Goal: Book appointment/travel/reservation

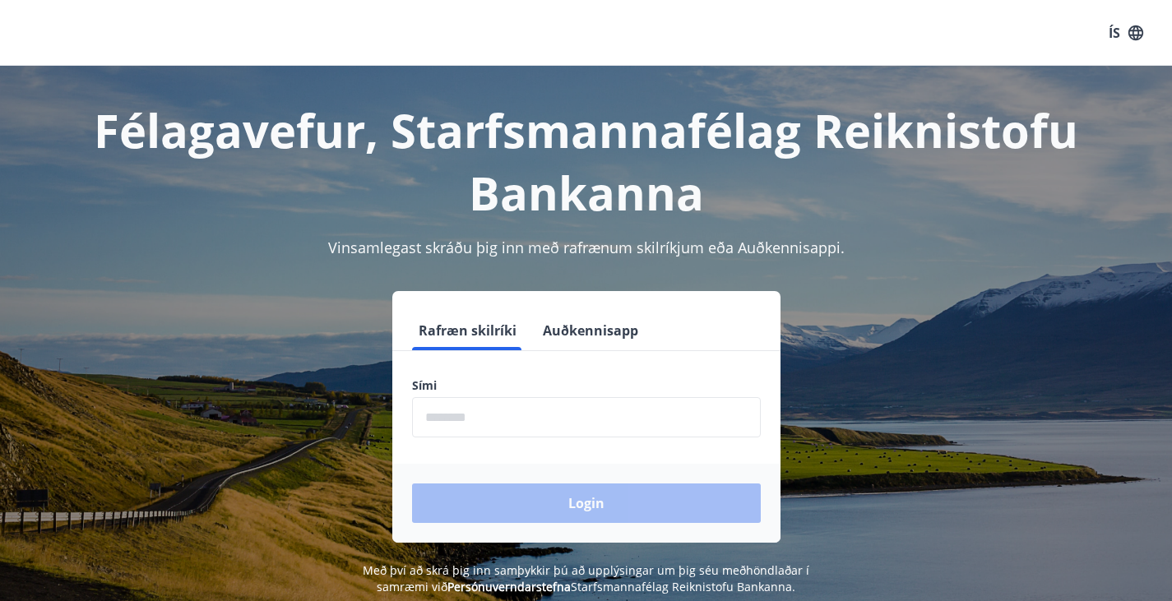
click at [509, 423] on input "phone" at bounding box center [586, 417] width 349 height 40
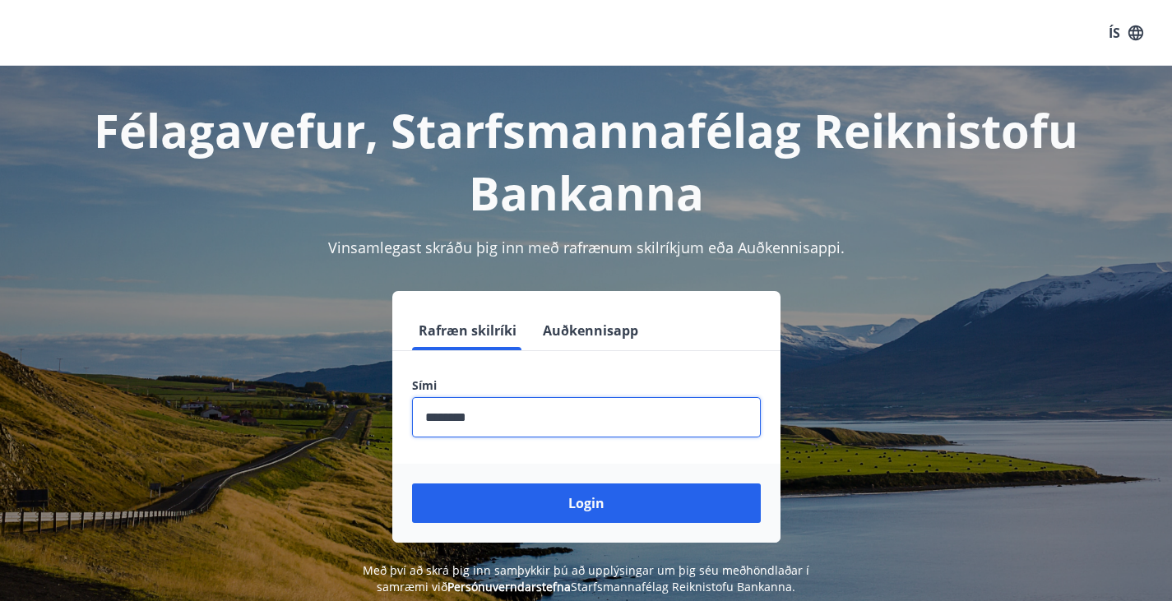
type input "********"
click at [412, 483] on button "Login" at bounding box center [586, 502] width 349 height 39
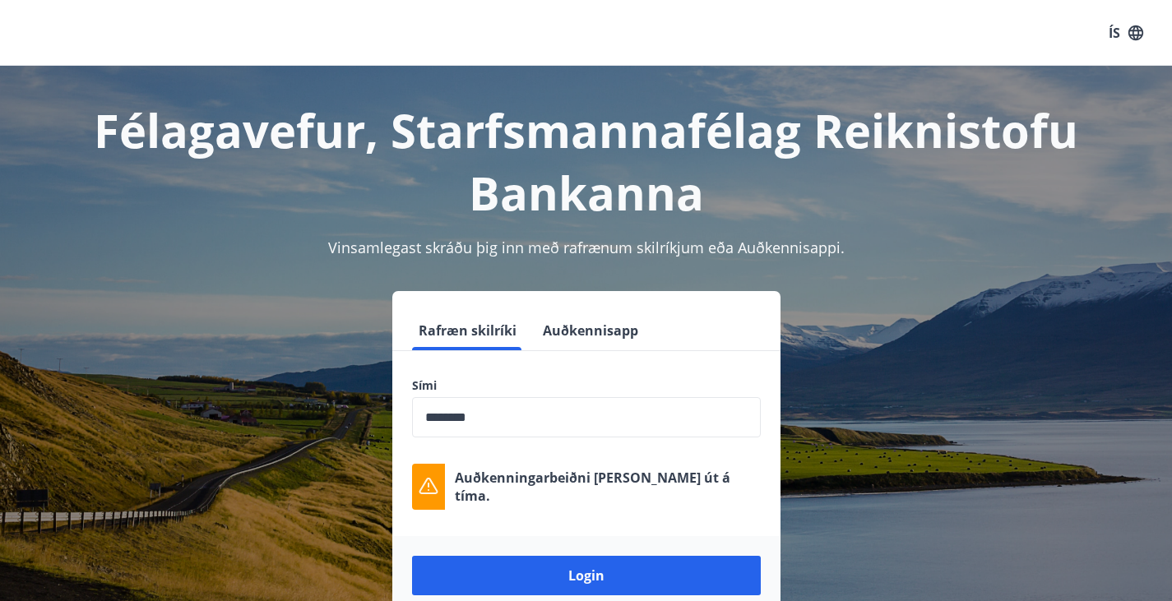
click at [547, 414] on input "phone" at bounding box center [586, 417] width 349 height 40
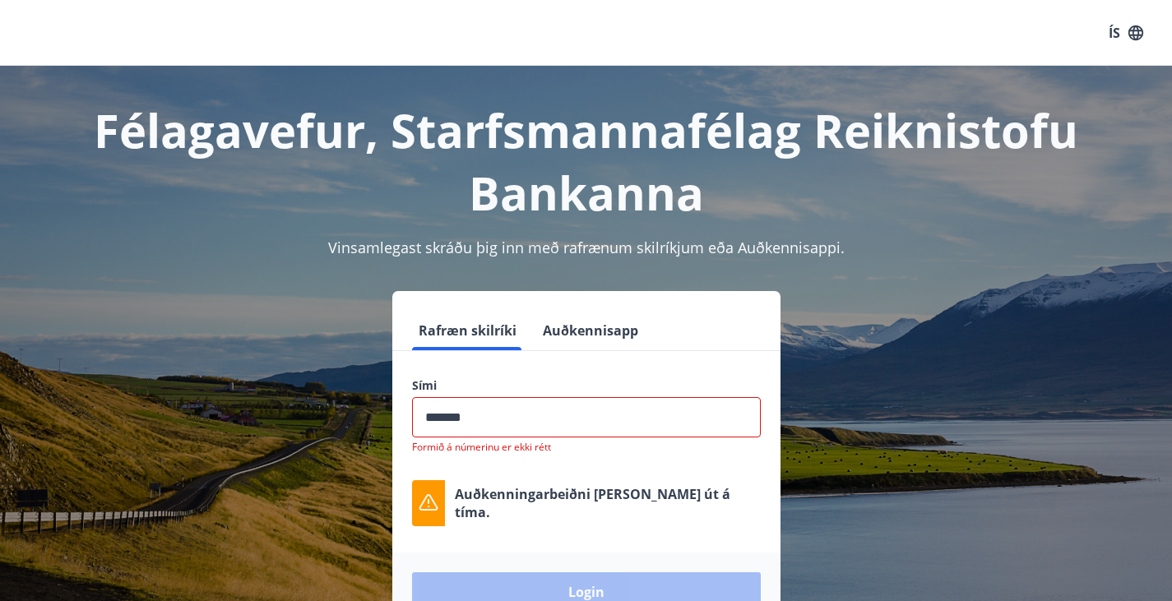
type input "********"
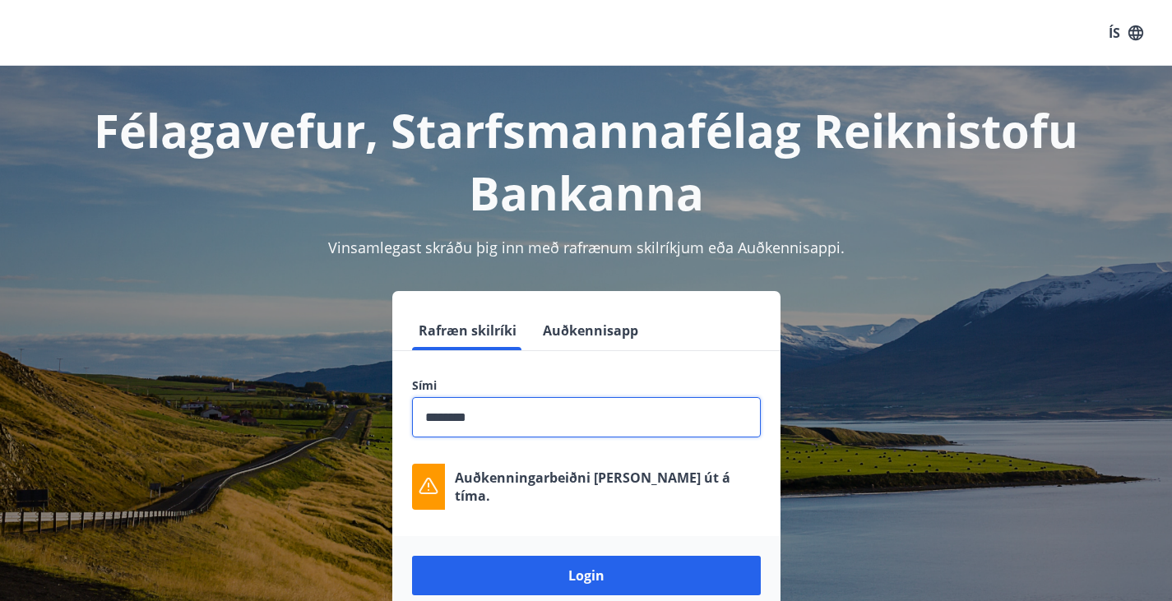
click at [634, 420] on input "phone" at bounding box center [586, 417] width 349 height 40
click at [412, 556] on button "Login" at bounding box center [586, 575] width 349 height 39
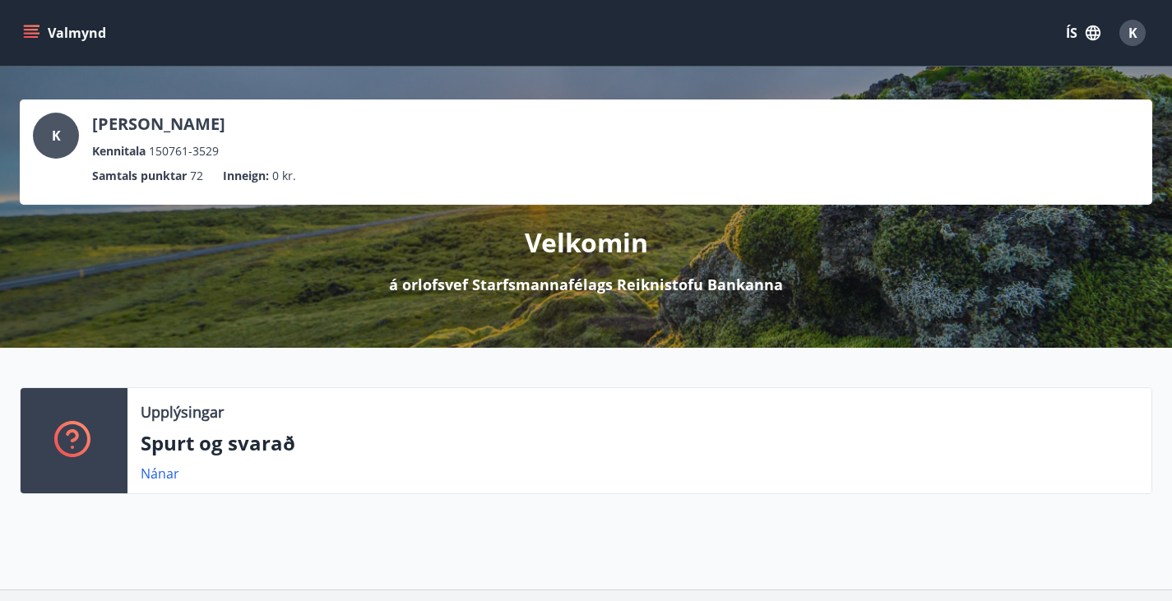
click at [55, 35] on button "Valmynd" at bounding box center [66, 33] width 93 height 30
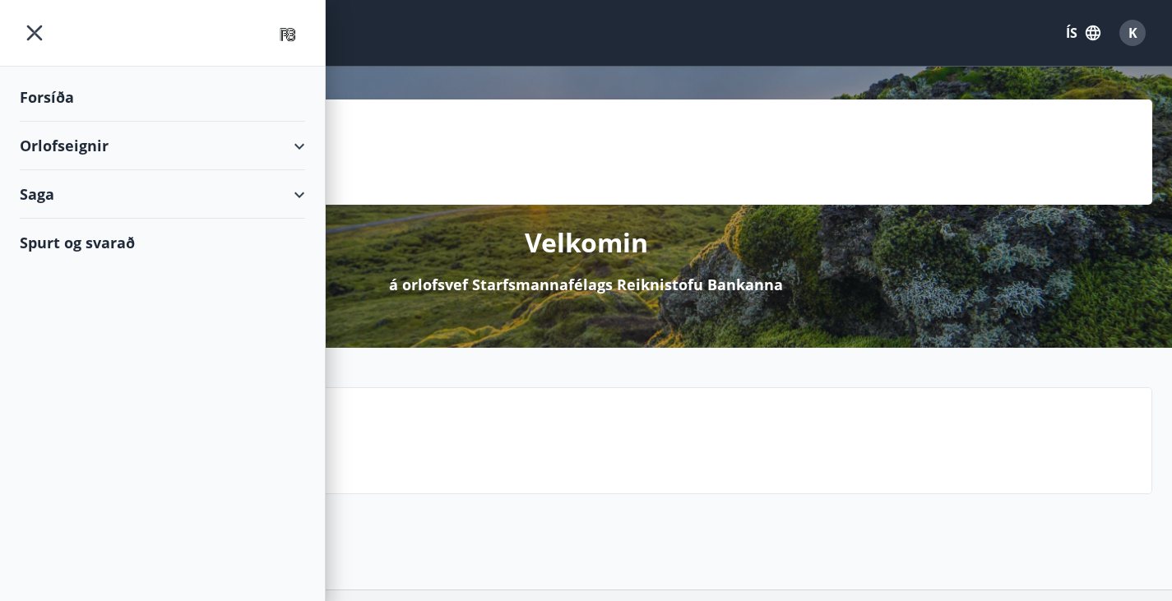
click at [287, 140] on div "Orlofseignir" at bounding box center [162, 146] width 285 height 49
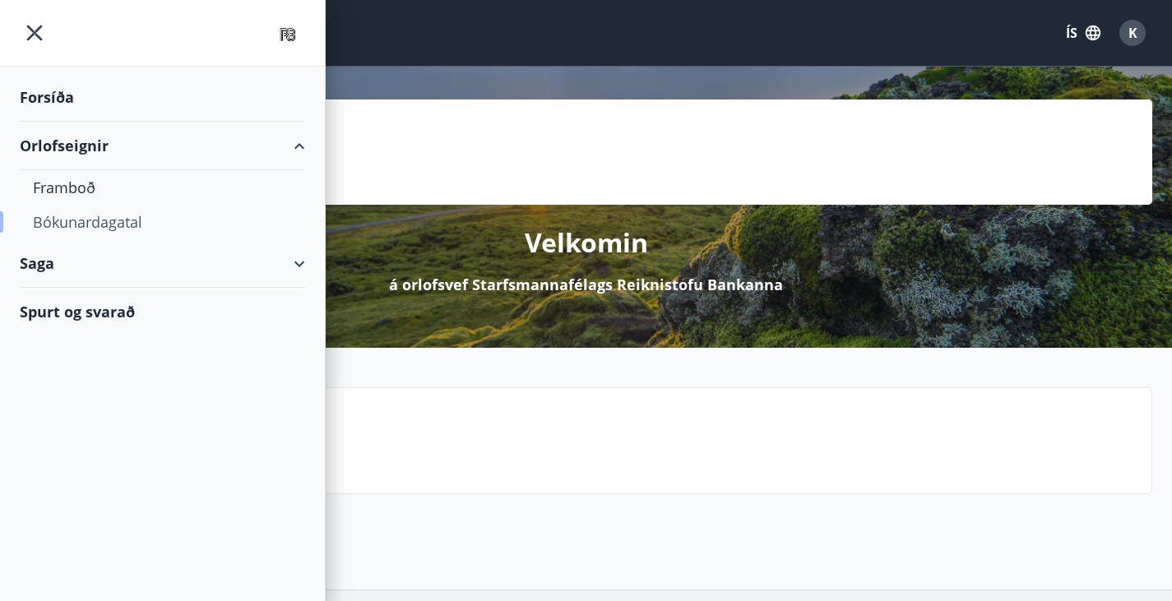
click at [139, 214] on div "Bókunardagatal" at bounding box center [162, 222] width 259 height 35
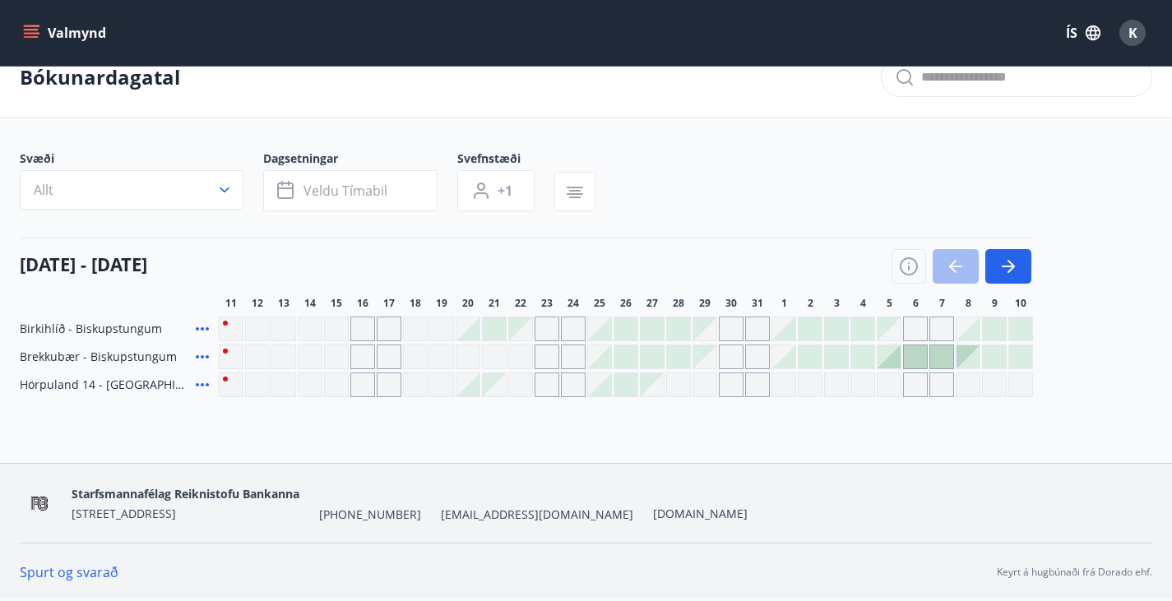
scroll to position [41, 0]
click at [1001, 264] on icon "button" at bounding box center [1008, 266] width 20 height 20
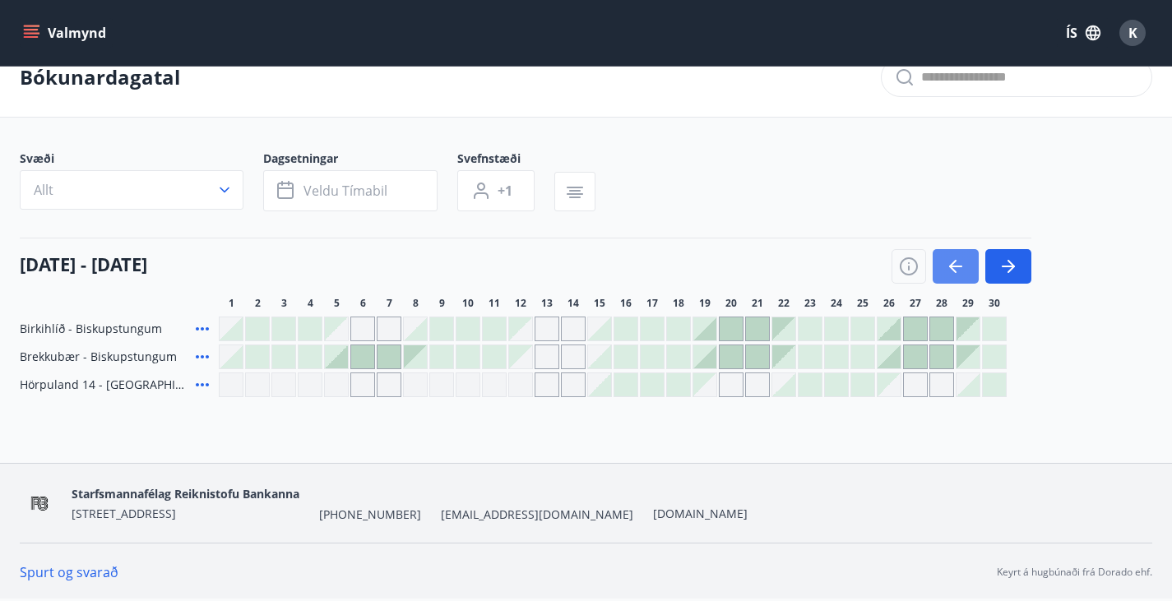
click at [959, 267] on icon "button" at bounding box center [955, 266] width 20 height 20
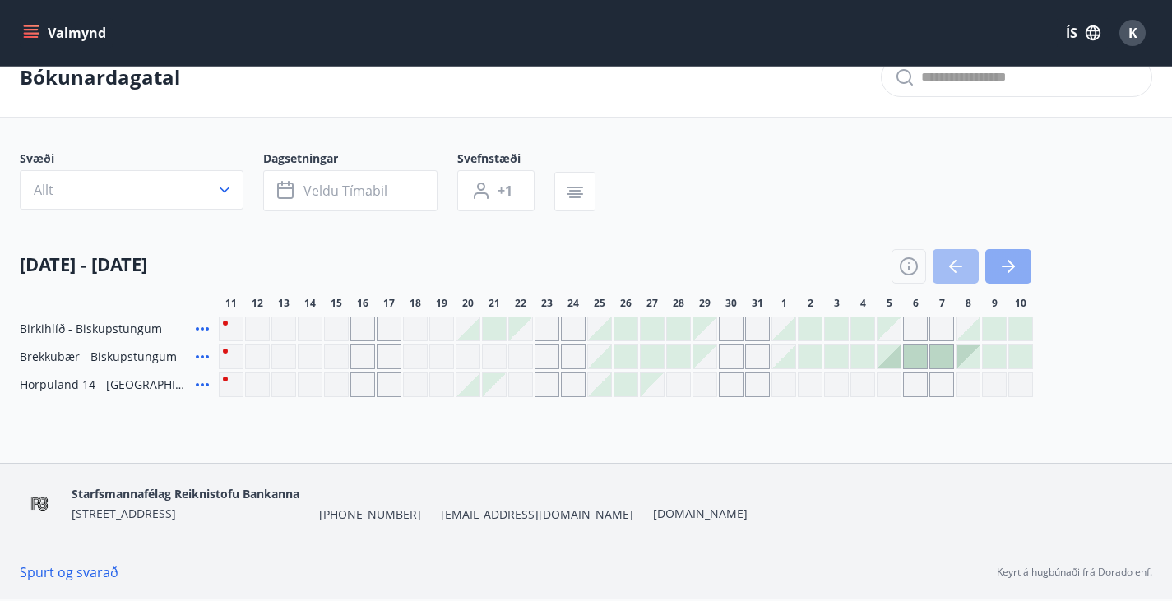
click at [1005, 270] on icon "button" at bounding box center [1008, 266] width 20 height 20
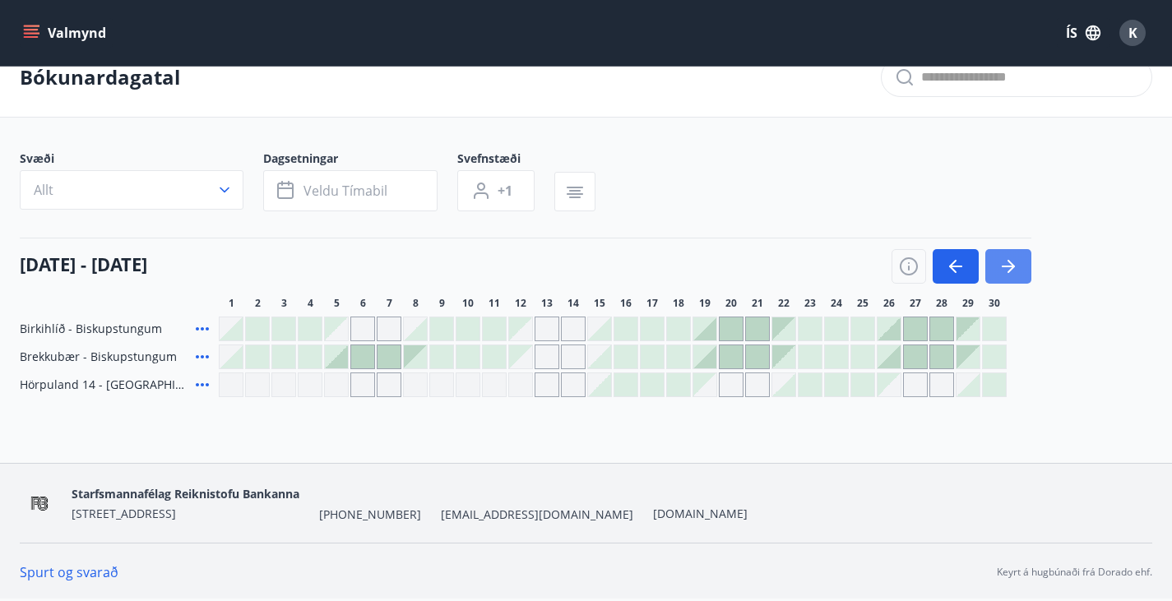
click at [1014, 263] on icon "button" at bounding box center [1008, 266] width 20 height 20
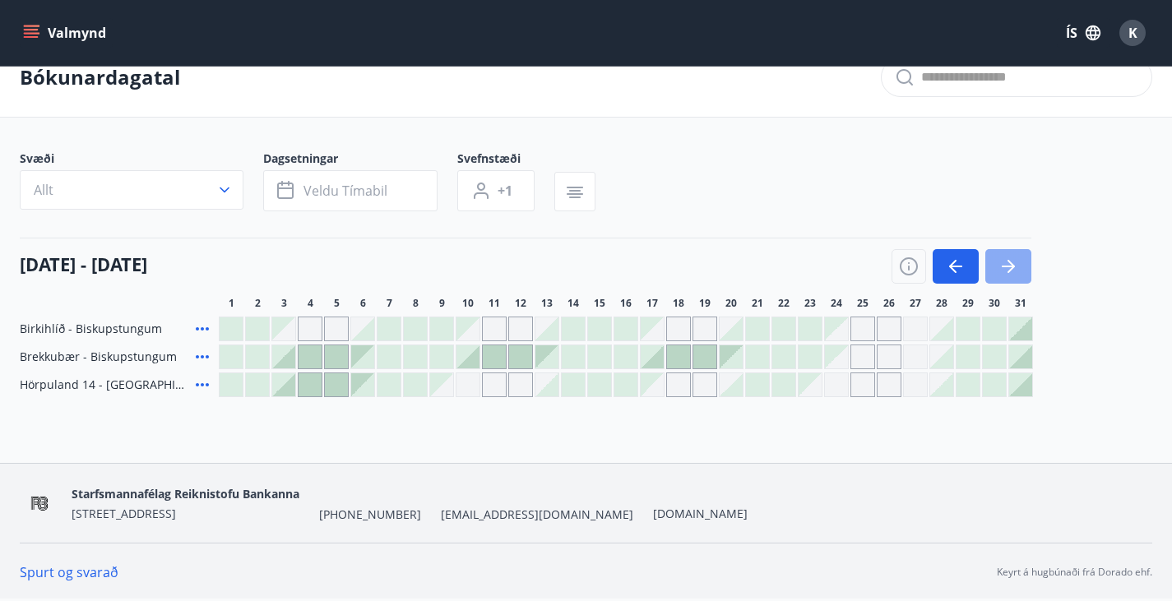
click at [1011, 261] on icon "button" at bounding box center [1008, 266] width 20 height 20
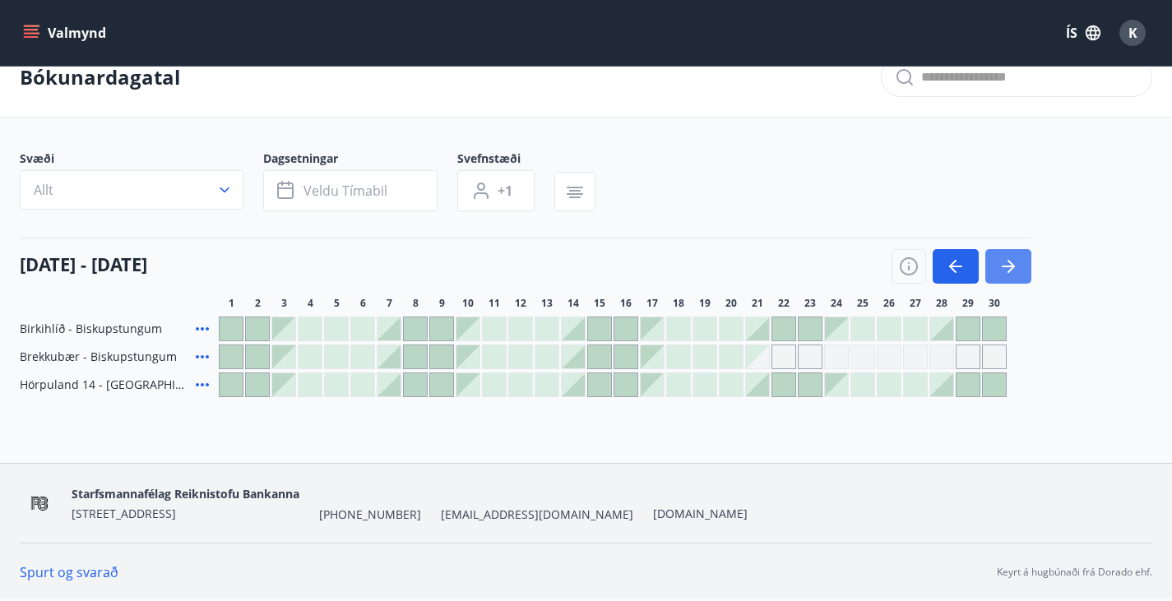
click at [1004, 260] on icon "button" at bounding box center [1008, 266] width 20 height 20
